Goal: Task Accomplishment & Management: Use online tool/utility

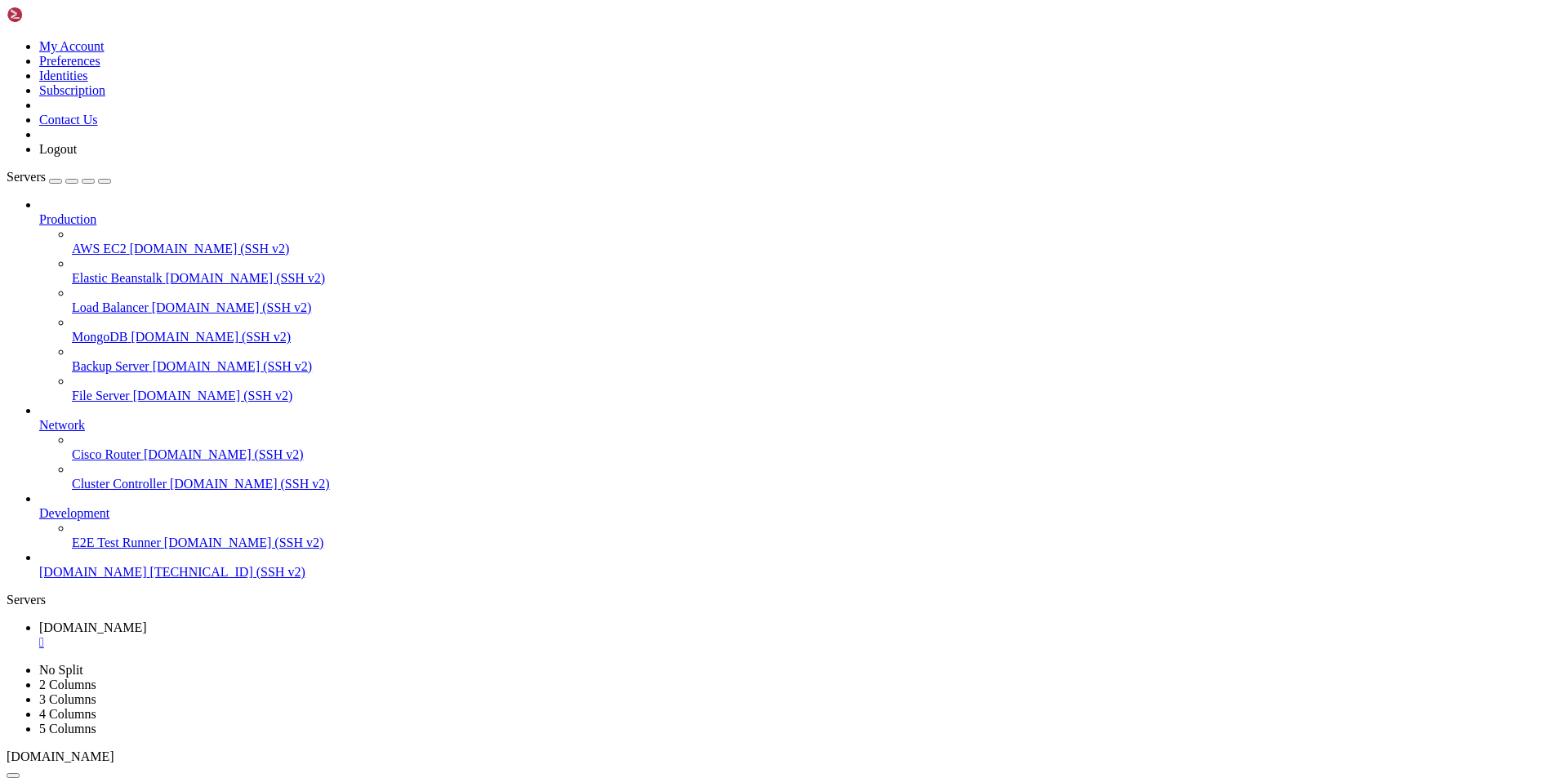
scroll to position [3613, 0]
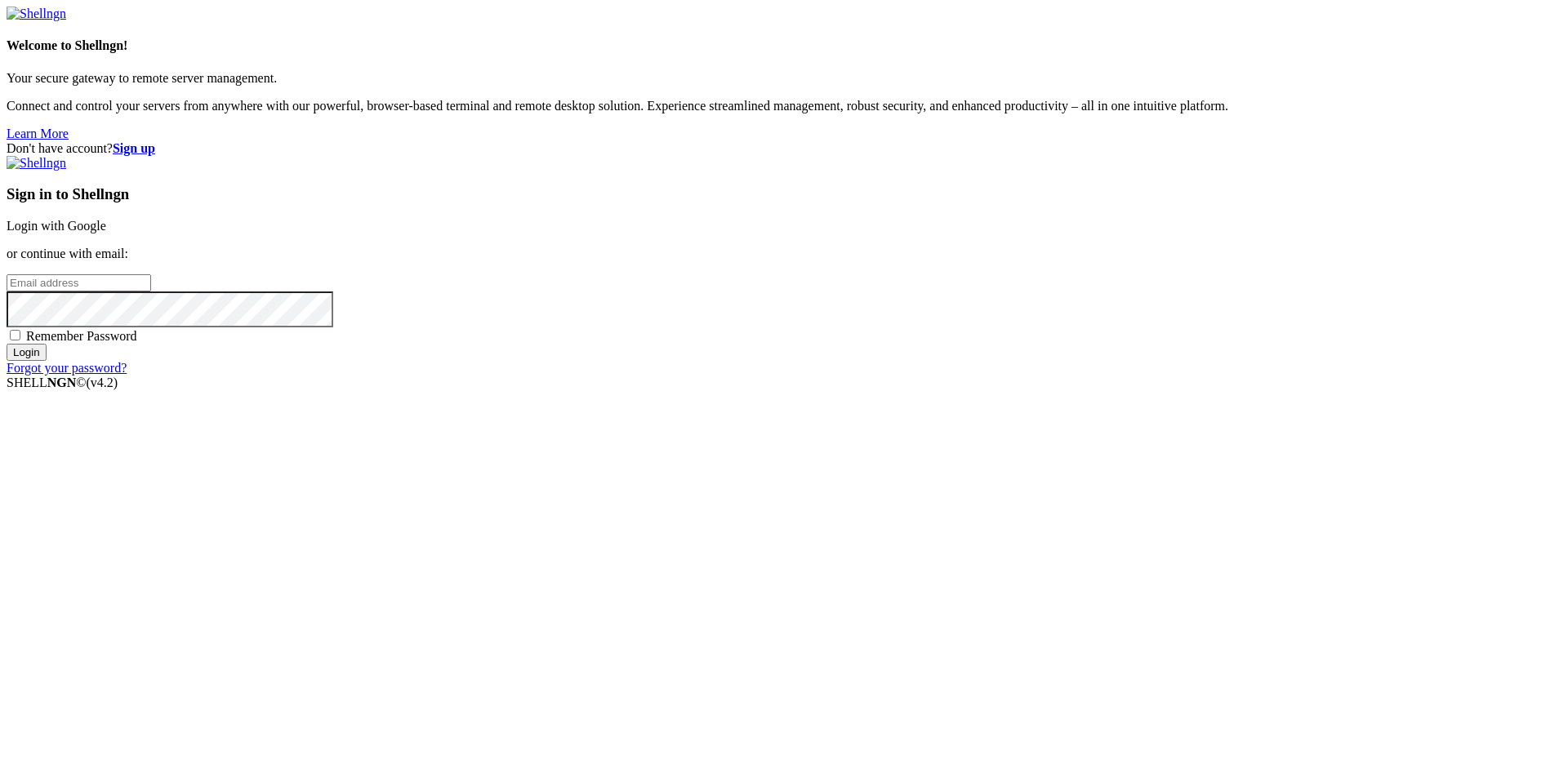
click at [106, 233] on link "Login with Google" at bounding box center [56, 225] width 100 height 14
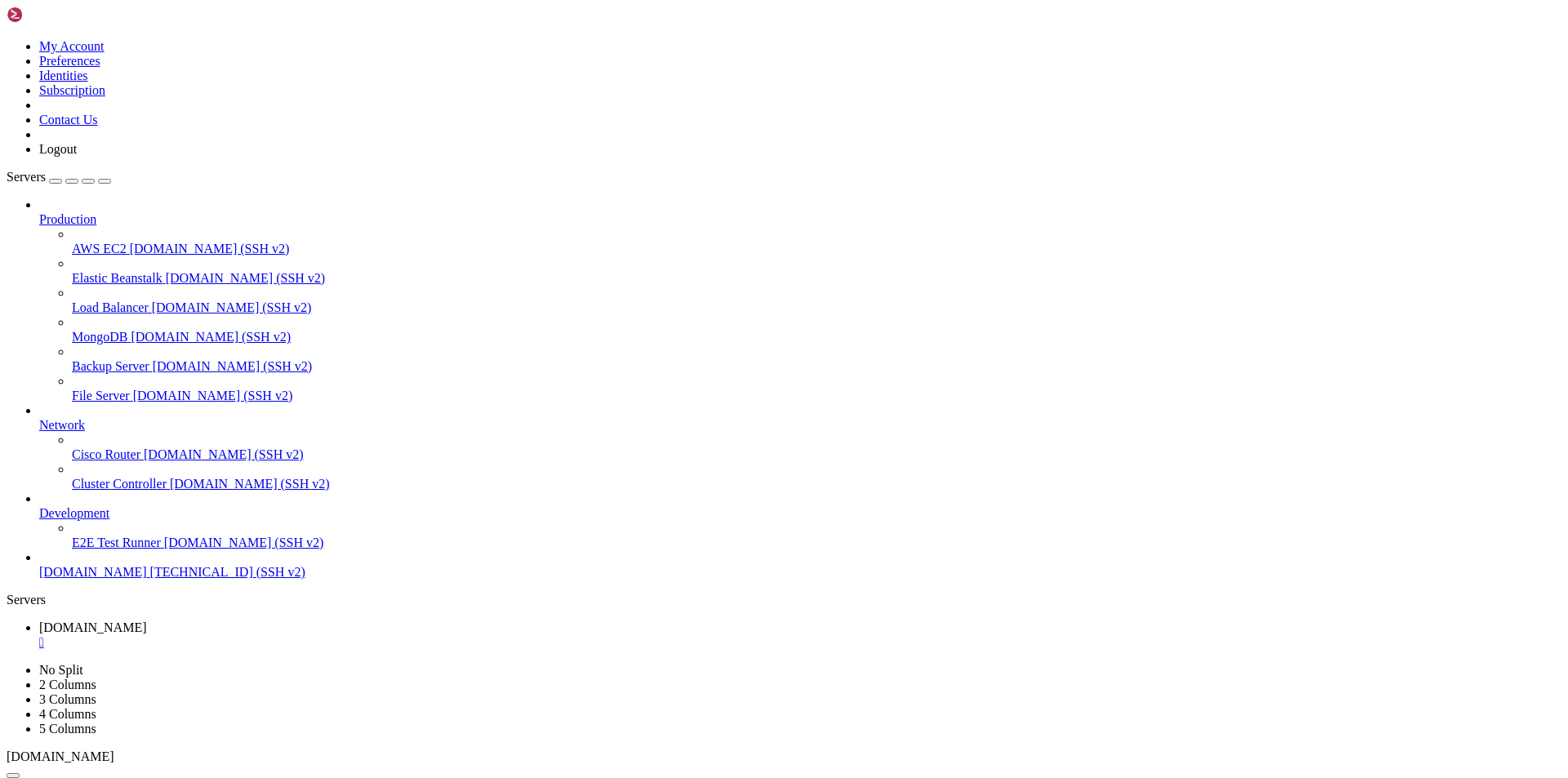
scroll to position [6328, 0]
